Goal: Check status: Check status

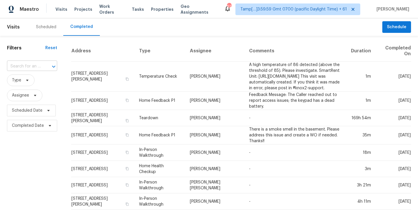
click at [23, 67] on input "text" at bounding box center [24, 66] width 34 height 9
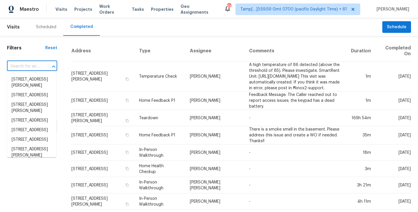
paste input "[STREET_ADDRESS][PERSON_NAME]"
type input "[STREET_ADDRESS][PERSON_NAME]"
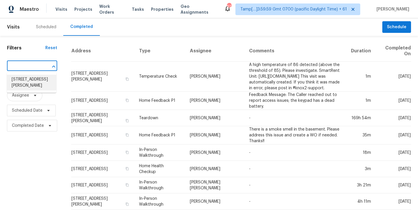
click at [31, 78] on li "[STREET_ADDRESS][PERSON_NAME]" at bounding box center [31, 83] width 49 height 16
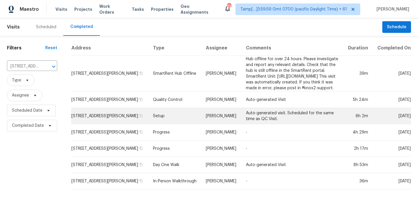
click at [106, 122] on td "[STREET_ADDRESS][PERSON_NAME]" at bounding box center [109, 116] width 77 height 16
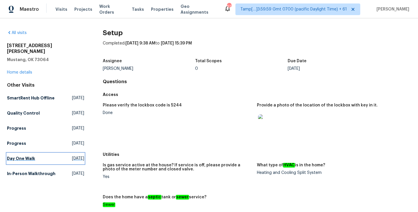
click at [15, 155] on h5 "Day One Walk" at bounding box center [21, 158] width 28 height 6
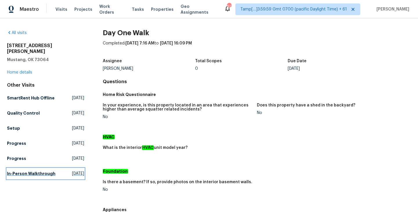
click at [20, 170] on h5 "In-Person Walkthrough" at bounding box center [31, 173] width 49 height 6
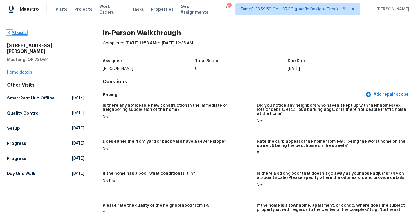
click at [15, 31] on link "All visits" at bounding box center [17, 33] width 20 height 4
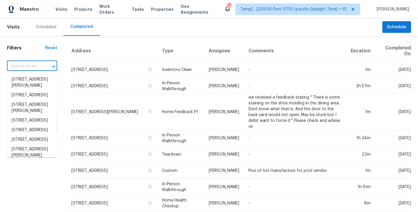
click at [21, 69] on input "text" at bounding box center [24, 66] width 34 height 9
paste input "[STREET_ADDRESS][PERSON_NAME]"
type input "[STREET_ADDRESS][PERSON_NAME]"
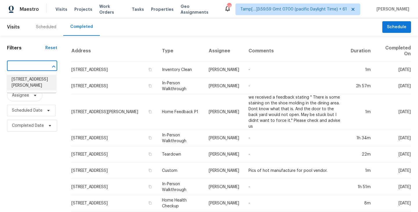
click at [28, 79] on li "[STREET_ADDRESS][PERSON_NAME]" at bounding box center [31, 83] width 49 height 16
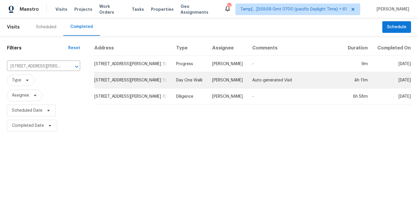
click at [127, 82] on td "[STREET_ADDRESS][PERSON_NAME]" at bounding box center [133, 80] width 78 height 16
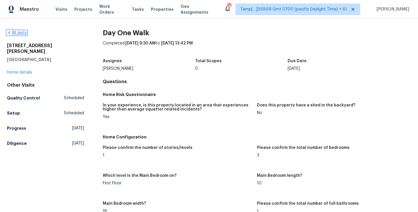
click at [13, 33] on link "All visits" at bounding box center [17, 33] width 20 height 4
